Goal: Task Accomplishment & Management: Understand process/instructions

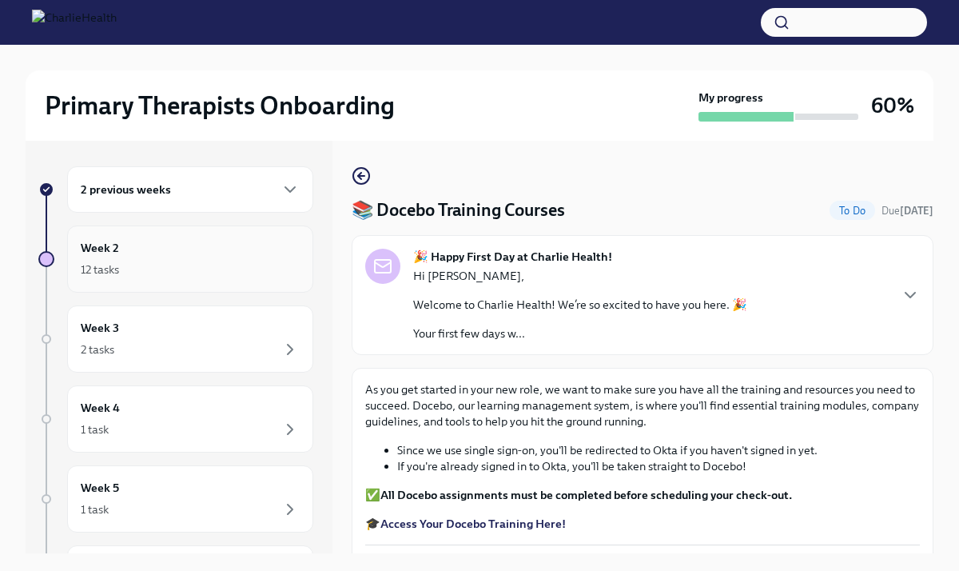
click at [204, 248] on div "Week 2 12 tasks" at bounding box center [190, 259] width 219 height 40
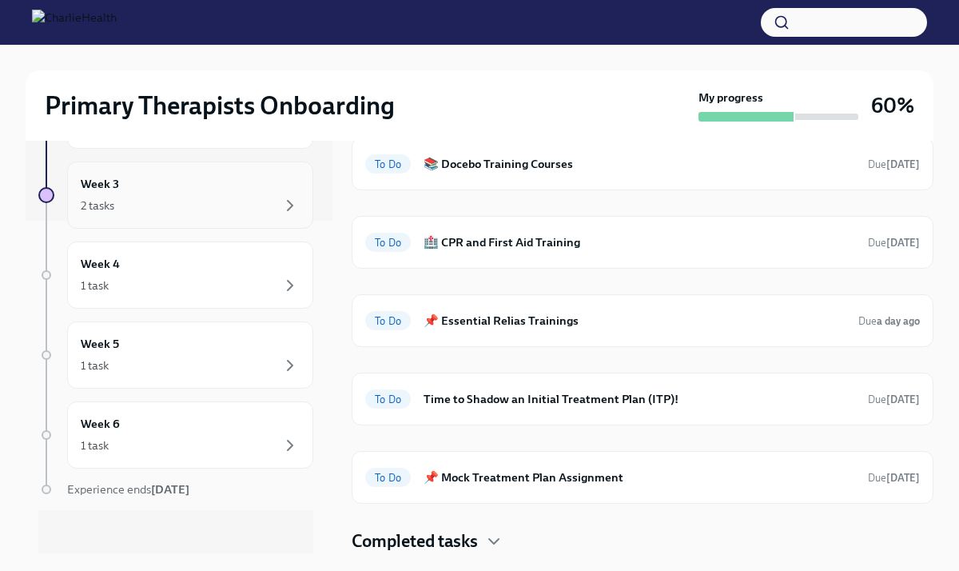
scroll to position [341, 0]
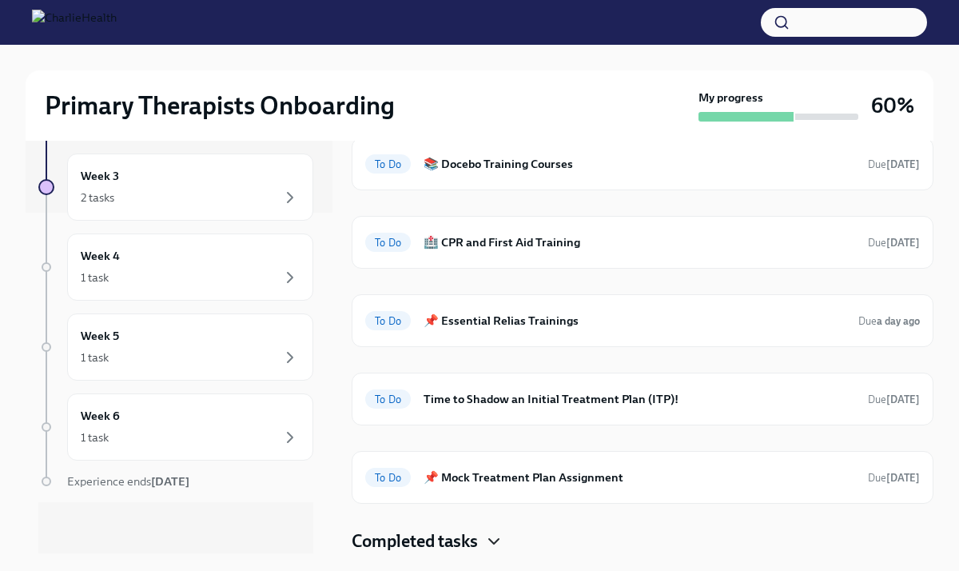
click at [498, 544] on icon "button" at bounding box center [493, 541] width 19 height 19
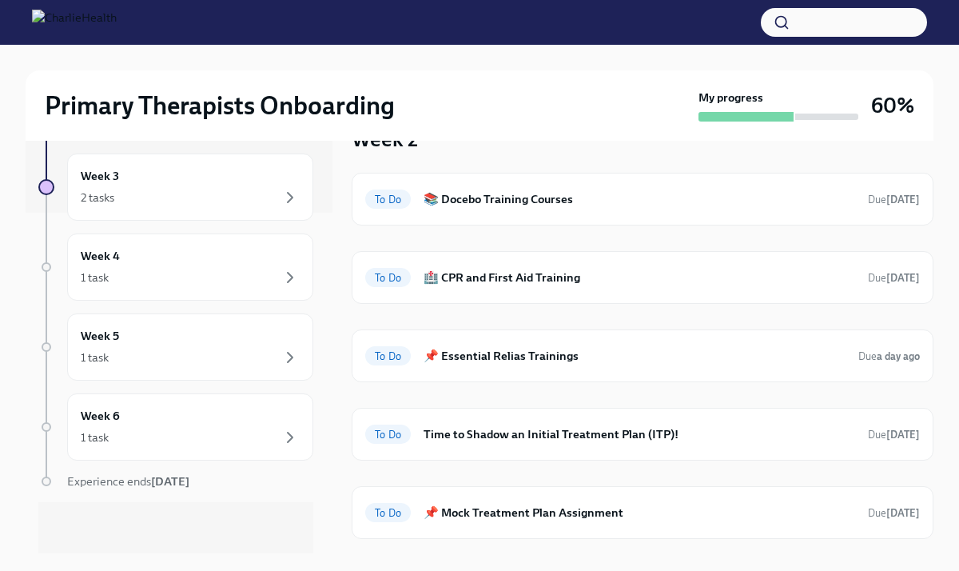
scroll to position [57, 0]
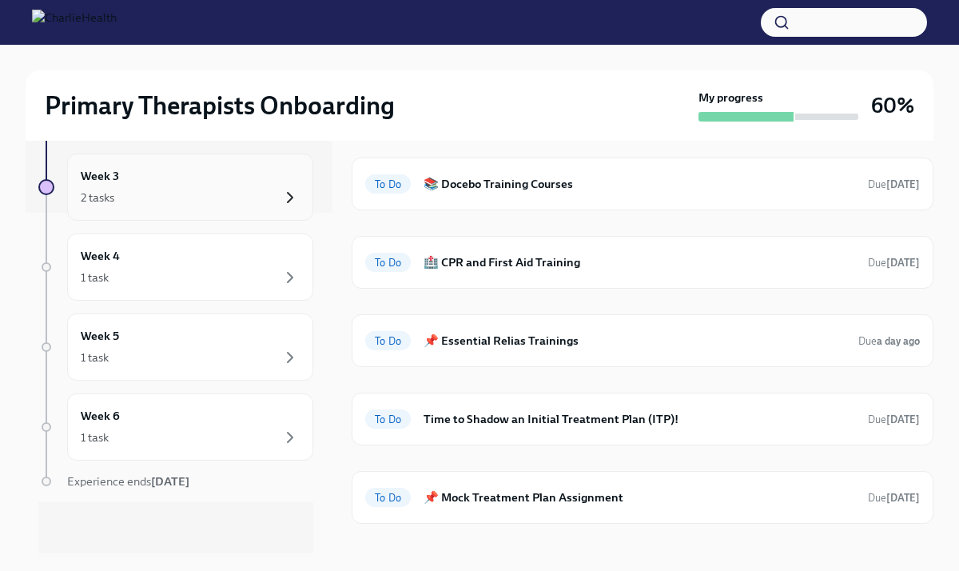
click at [288, 198] on icon "button" at bounding box center [290, 197] width 19 height 19
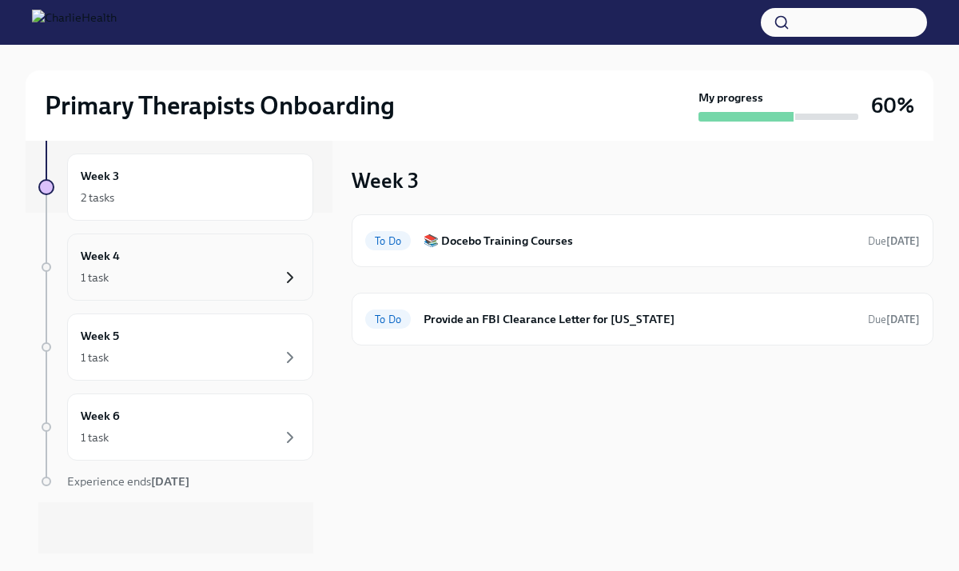
click at [281, 268] on icon "button" at bounding box center [290, 277] width 19 height 19
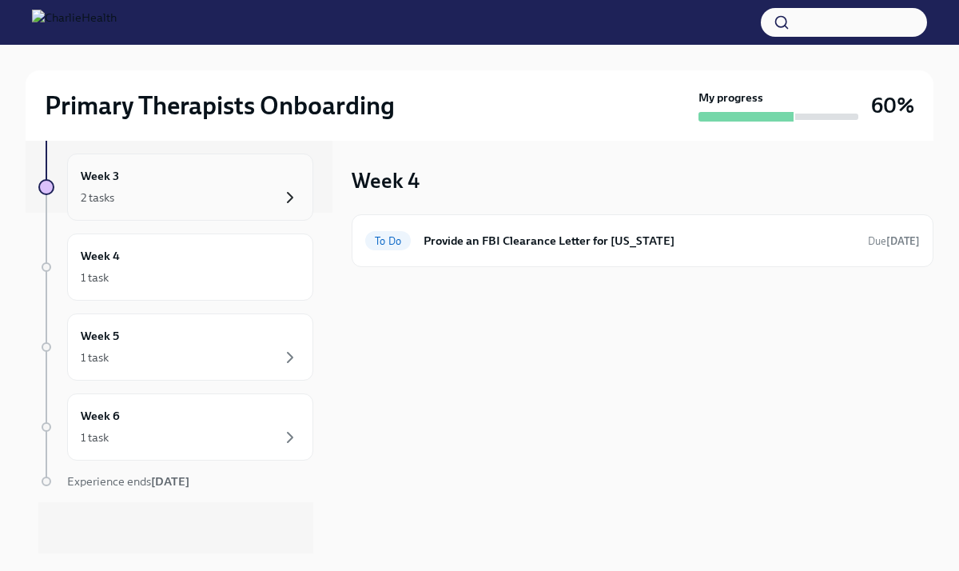
click at [292, 201] on icon "button" at bounding box center [290, 197] width 19 height 19
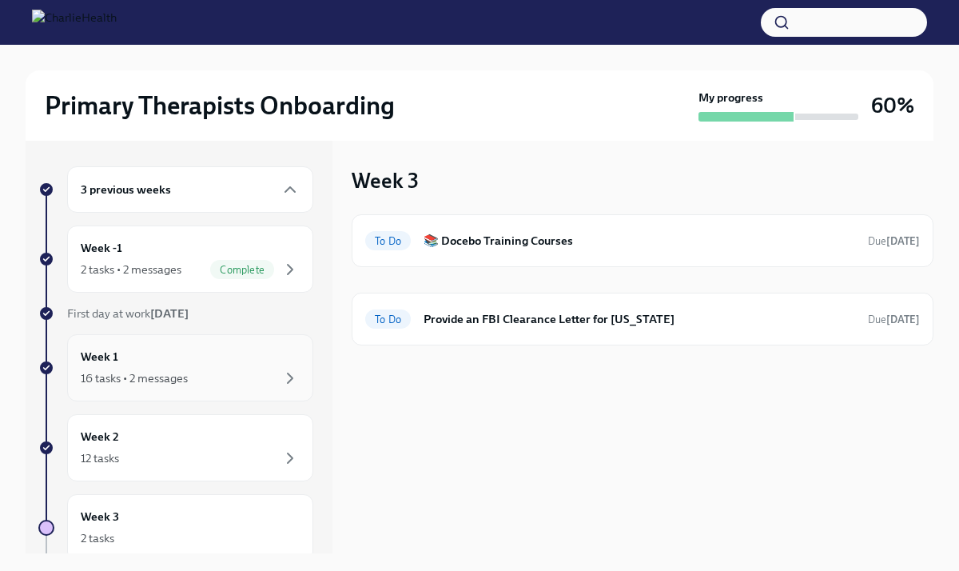
click at [174, 359] on div "Week 1 16 tasks • 2 messages" at bounding box center [190, 368] width 219 height 40
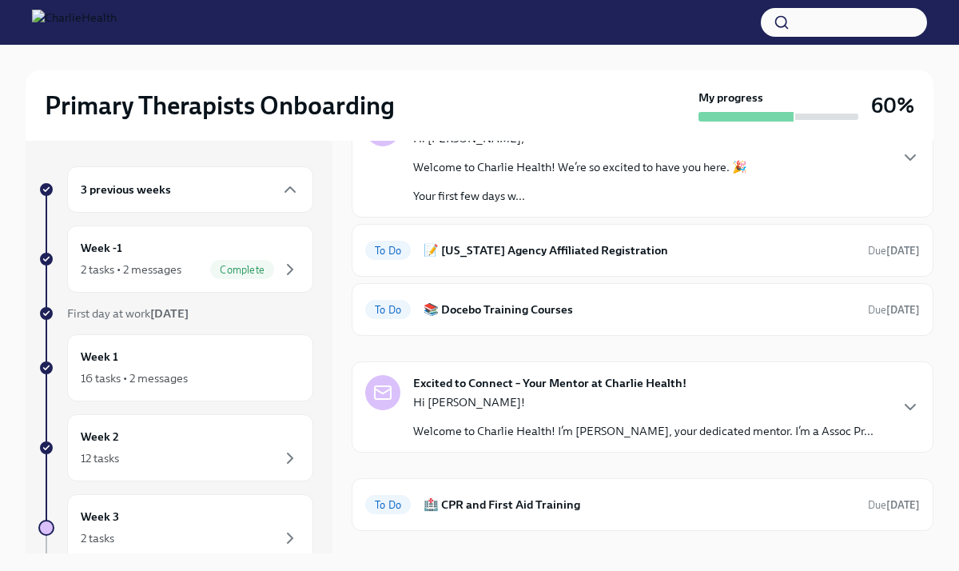
scroll to position [123, 0]
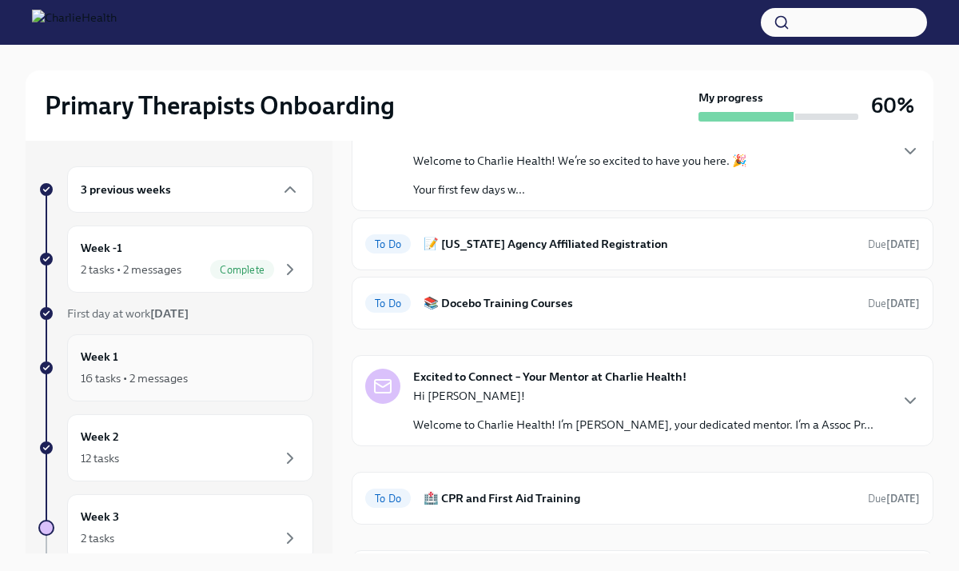
click at [177, 380] on div "16 tasks • 2 messages" at bounding box center [134, 378] width 107 height 16
click at [165, 352] on div "Week 1 16 tasks • 2 messages" at bounding box center [190, 368] width 219 height 40
click at [99, 358] on h6 "Week 1" at bounding box center [100, 357] width 38 height 18
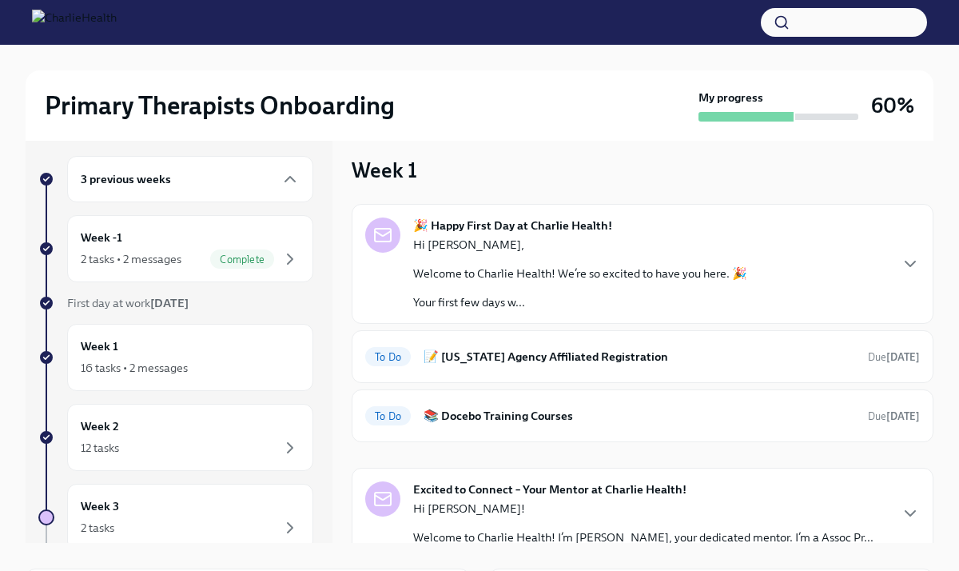
scroll to position [0, 0]
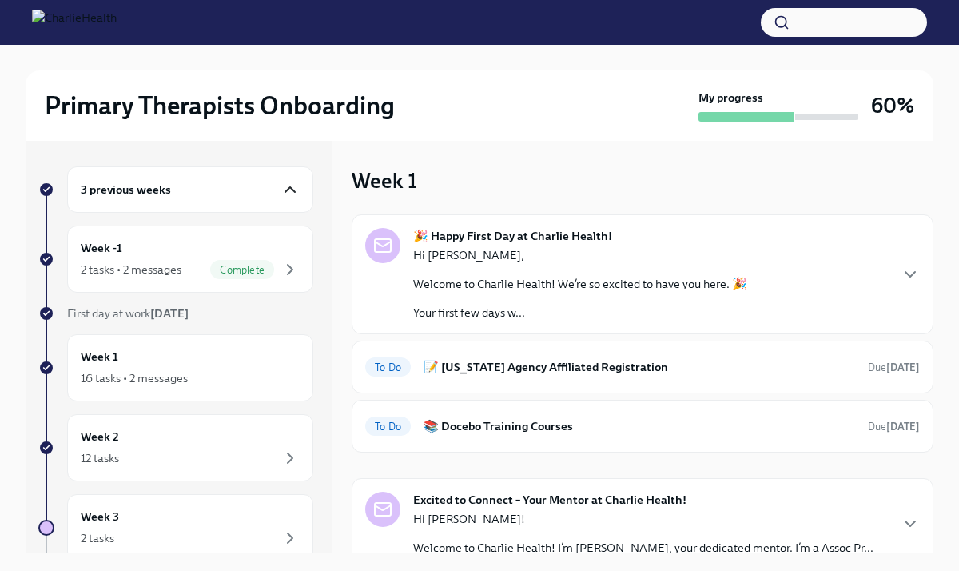
click at [295, 193] on icon "button" at bounding box center [290, 189] width 19 height 19
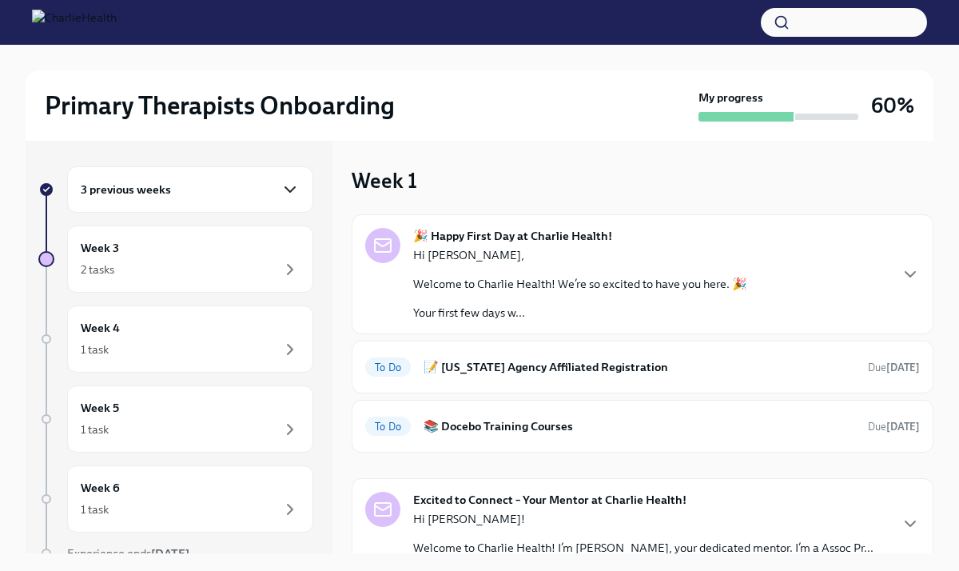
click at [292, 189] on icon "button" at bounding box center [290, 189] width 10 height 5
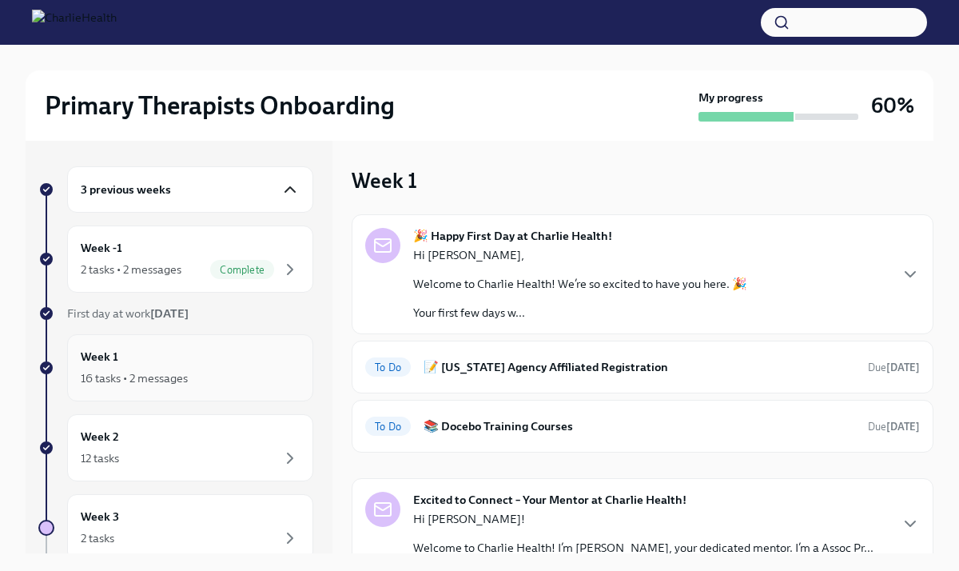
click at [96, 359] on h6 "Week 1" at bounding box center [100, 357] width 38 height 18
click at [106, 384] on div "16 tasks • 2 messages" at bounding box center [134, 378] width 107 height 16
click at [169, 384] on div "16 tasks • 2 messages" at bounding box center [134, 378] width 107 height 16
click at [169, 378] on div "16 tasks • 2 messages" at bounding box center [134, 378] width 107 height 16
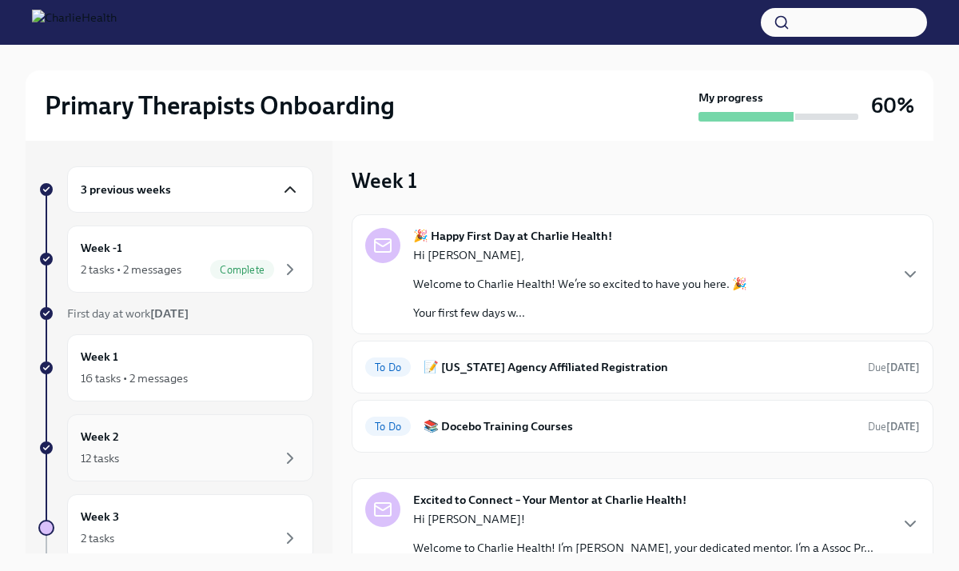
click at [110, 463] on div "12 tasks" at bounding box center [100, 458] width 38 height 16
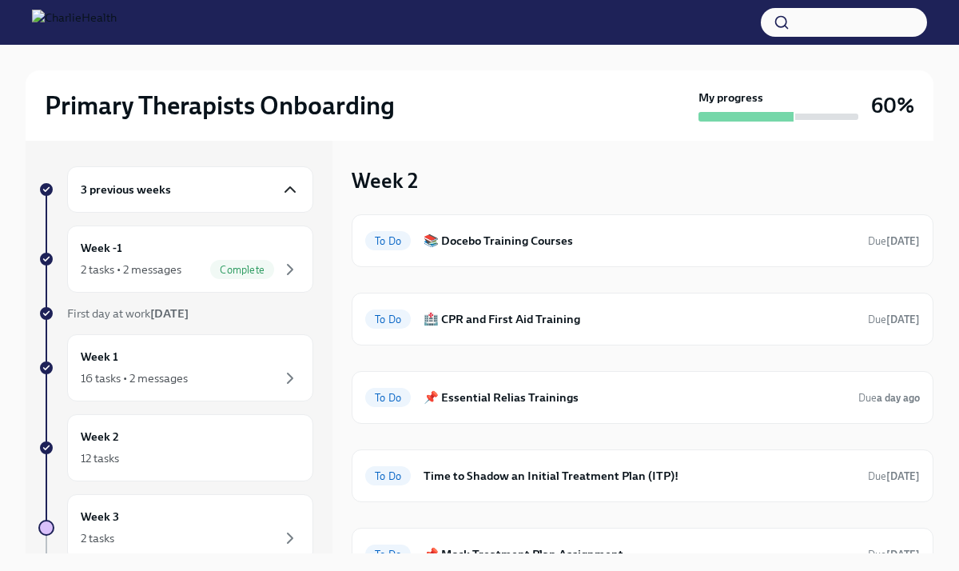
scroll to position [77, 0]
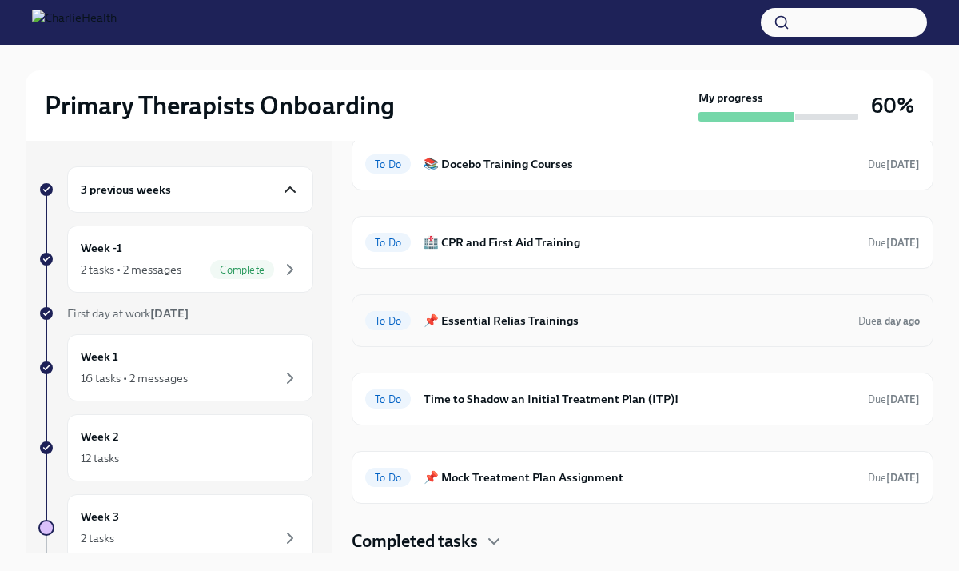
click at [483, 321] on h6 "📌 Essential Relias Trainings" at bounding box center [635, 321] width 422 height 18
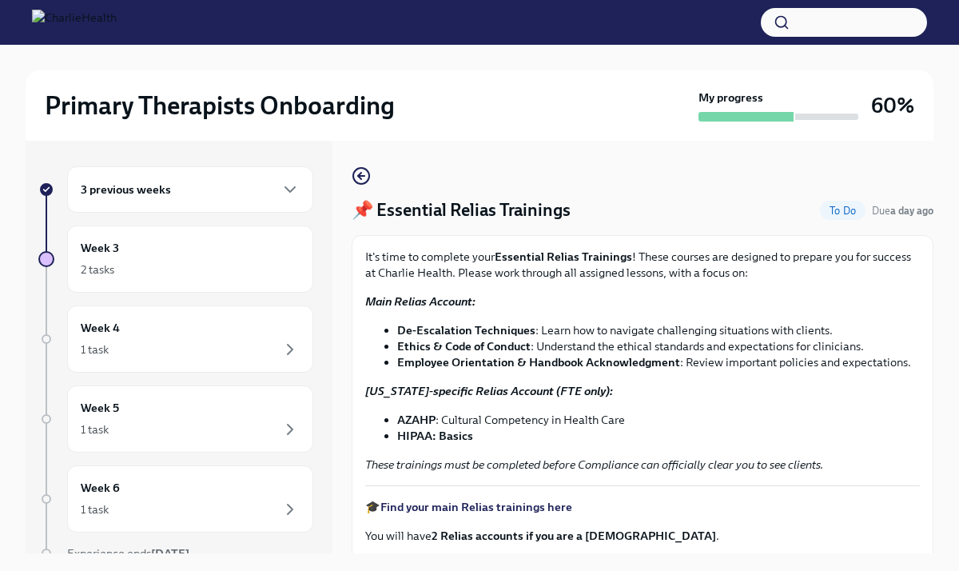
click at [472, 218] on h4 "📌 Essential Relias Trainings" at bounding box center [461, 210] width 219 height 24
click at [522, 256] on strong "Essential Relias Trainings" at bounding box center [563, 256] width 137 height 14
click at [450, 305] on strong "Main Relias Account:" at bounding box center [420, 301] width 110 height 14
click at [457, 329] on strong "De-Escalation Techniques" at bounding box center [466, 330] width 138 height 14
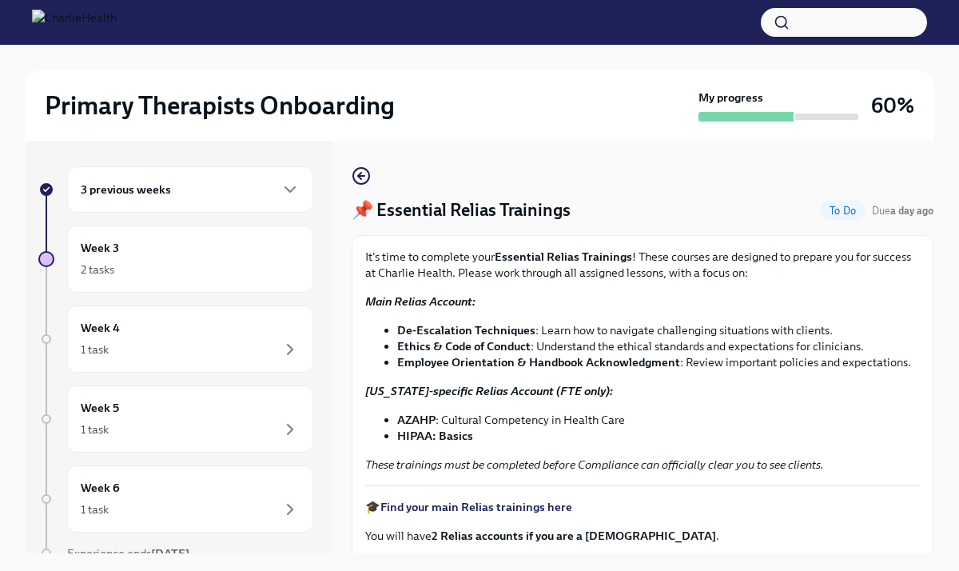
click at [451, 346] on strong "Ethics & Code of Conduct" at bounding box center [463, 346] width 133 height 14
click at [449, 304] on strong "Main Relias Account:" at bounding box center [420, 301] width 110 height 14
click at [395, 303] on strong "Main Relias Account:" at bounding box center [420, 301] width 110 height 14
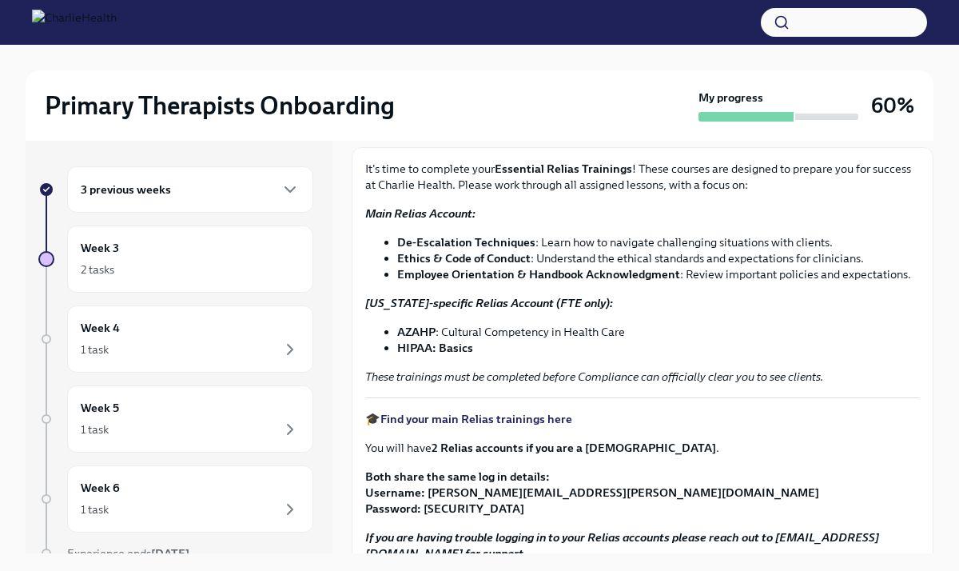
scroll to position [110, 0]
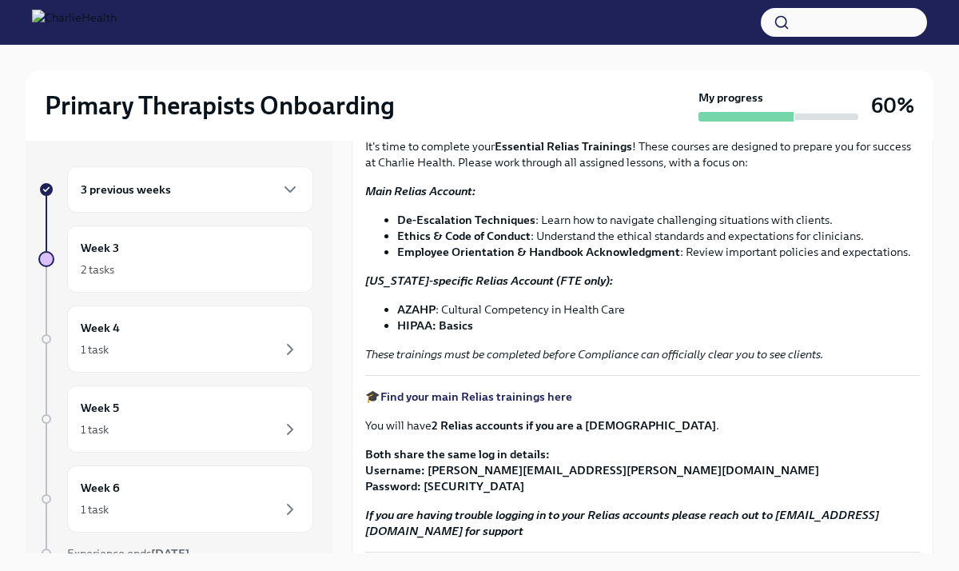
click at [476, 398] on strong "Find your main Relias trainings here" at bounding box center [476, 396] width 192 height 14
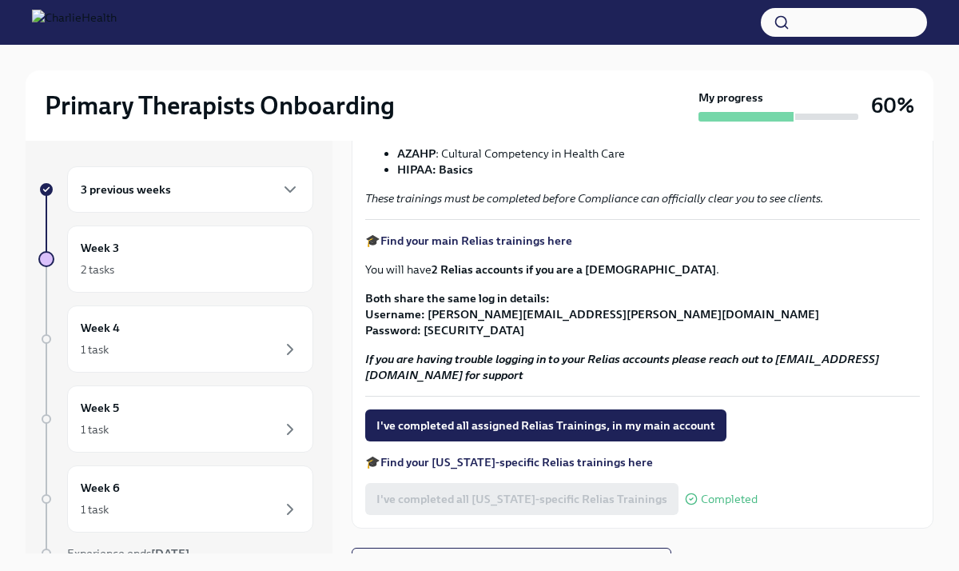
scroll to position [293, 0]
